Goal: Task Accomplishment & Management: Complete application form

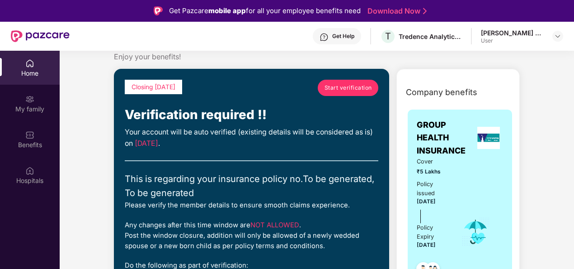
scroll to position [24, 0]
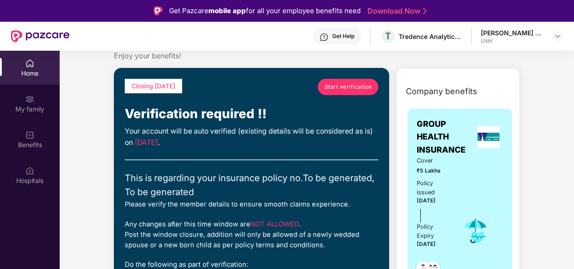
click at [335, 87] on span "Start verification" at bounding box center [348, 86] width 47 height 9
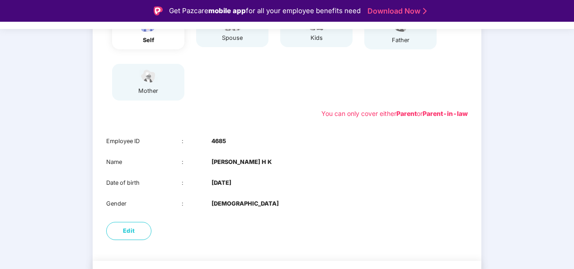
scroll to position [163, 0]
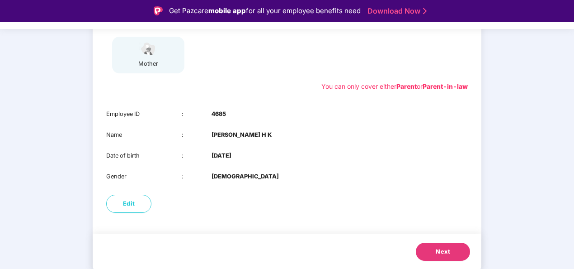
click at [436, 248] on span "Next" at bounding box center [443, 251] width 14 height 9
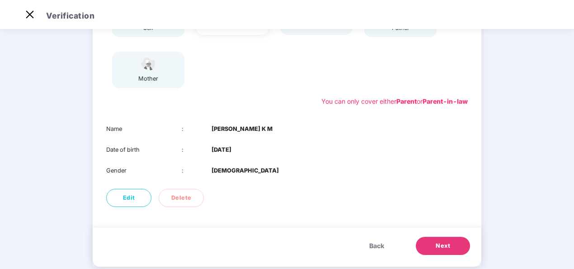
scroll to position [126, 0]
click at [444, 245] on span "Next" at bounding box center [443, 245] width 14 height 9
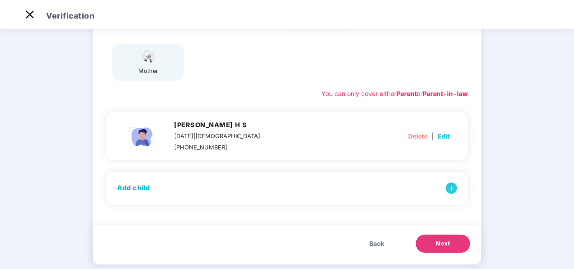
scroll to position [147, 0]
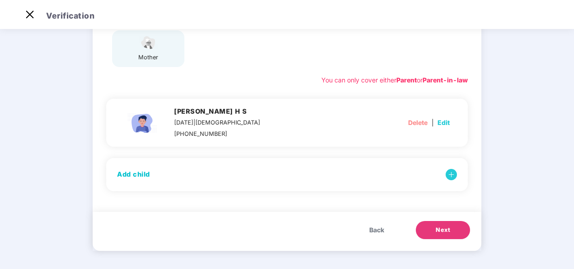
click at [444, 236] on button "Next" at bounding box center [443, 230] width 54 height 18
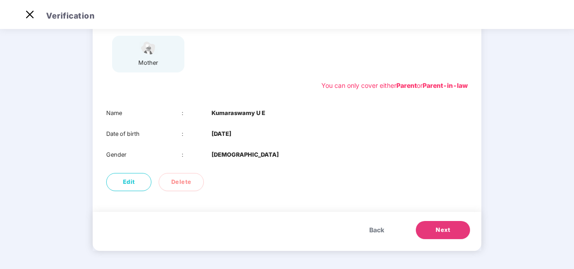
scroll to position [142, 0]
click at [445, 232] on span "Next" at bounding box center [443, 230] width 14 height 9
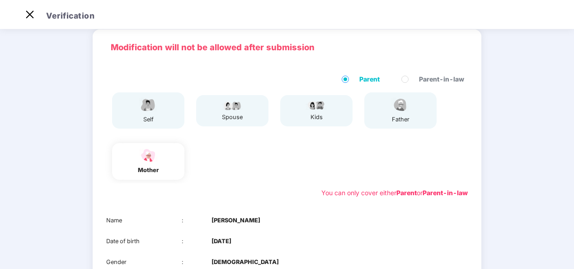
scroll to position [142, 0]
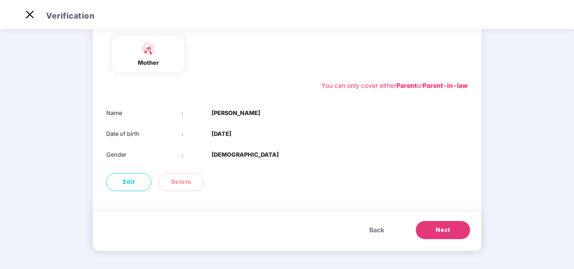
click at [438, 231] on span "Next" at bounding box center [443, 229] width 14 height 9
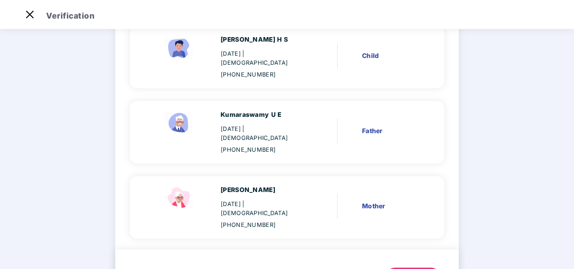
scroll to position [244, 0]
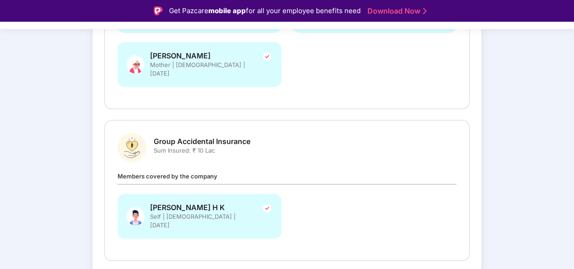
scroll to position [303, 0]
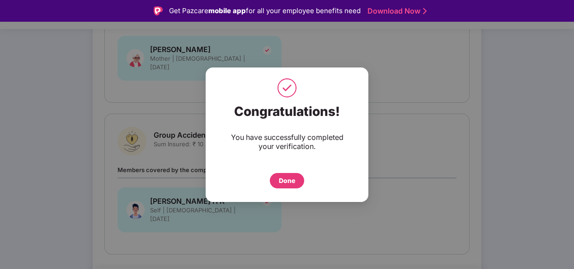
click at [292, 179] on div "Done" at bounding box center [287, 180] width 16 height 10
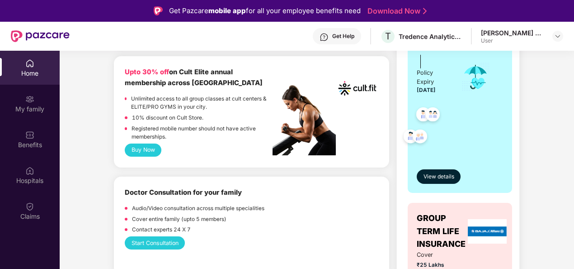
scroll to position [250, 0]
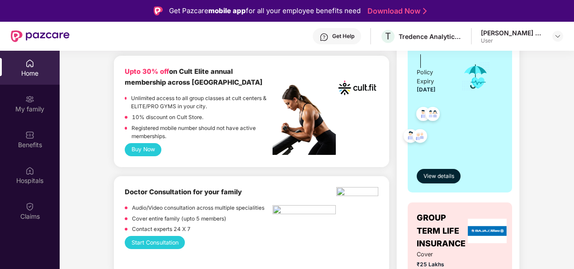
click at [140, 151] on button "Buy Now" at bounding box center [143, 149] width 37 height 13
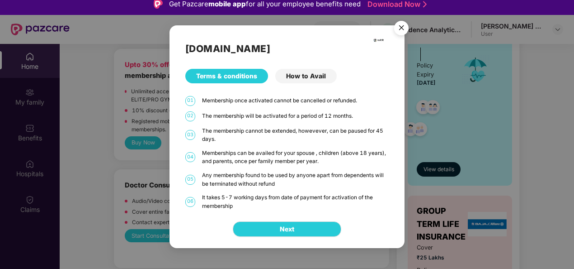
scroll to position [51, 0]
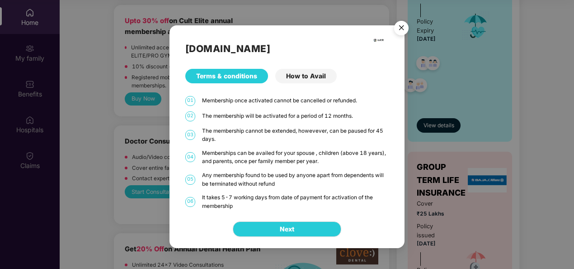
click at [310, 77] on div "How to Avail" at bounding box center [305, 76] width 61 height 14
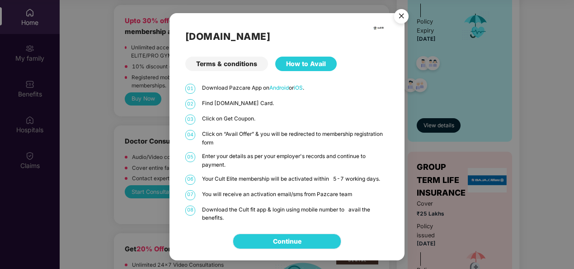
click at [302, 244] on link "Continue" at bounding box center [287, 241] width 28 height 10
click at [401, 18] on img "Close" at bounding box center [401, 17] width 25 height 25
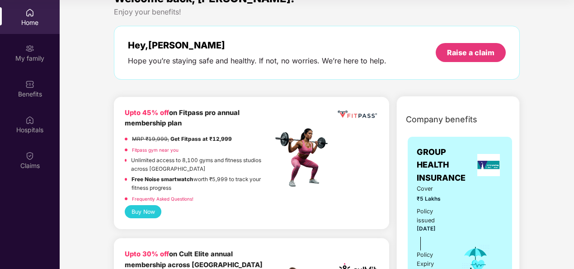
scroll to position [18, 0]
